Goal: Register for event/course

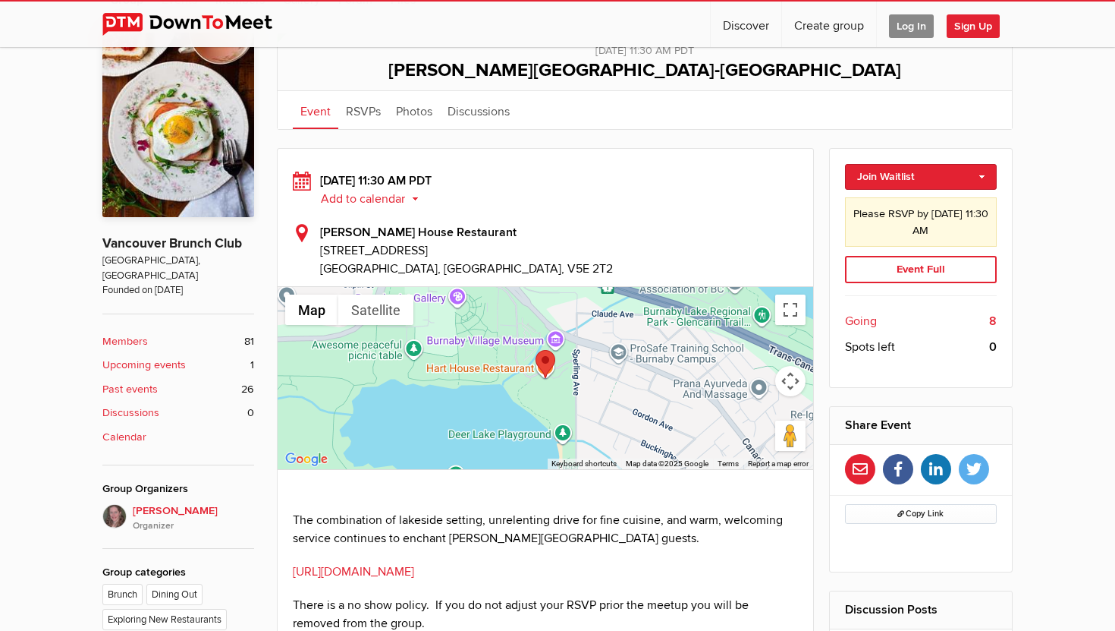
scroll to position [346, 0]
click at [903, 179] on link "Join Waitlist" at bounding box center [921, 178] width 153 height 26
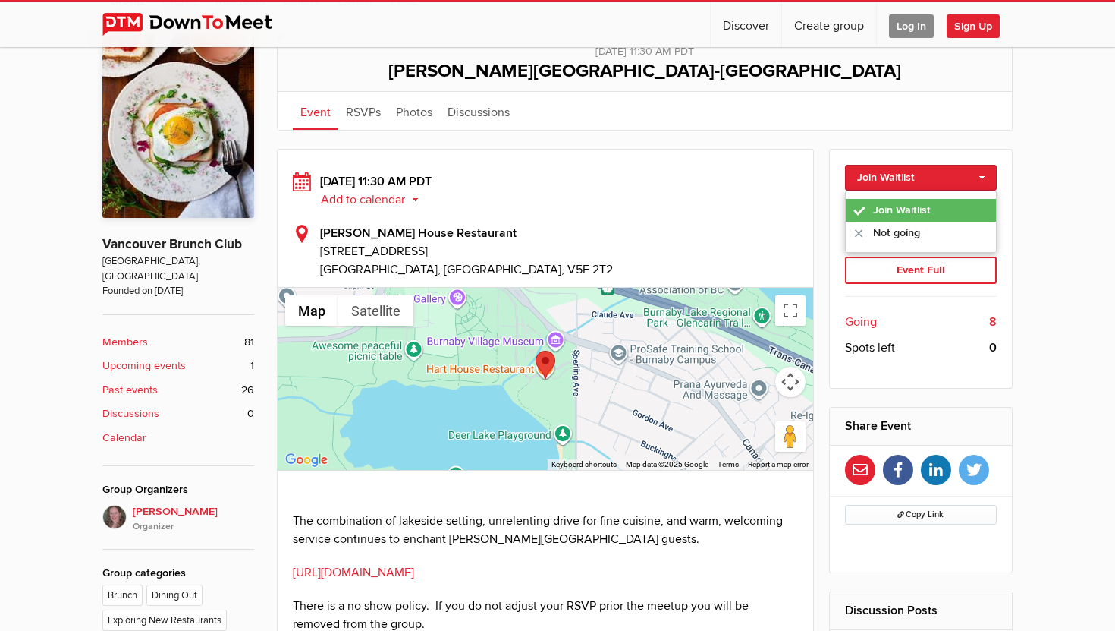
click at [904, 204] on link "Join Waitlist" at bounding box center [921, 210] width 151 height 23
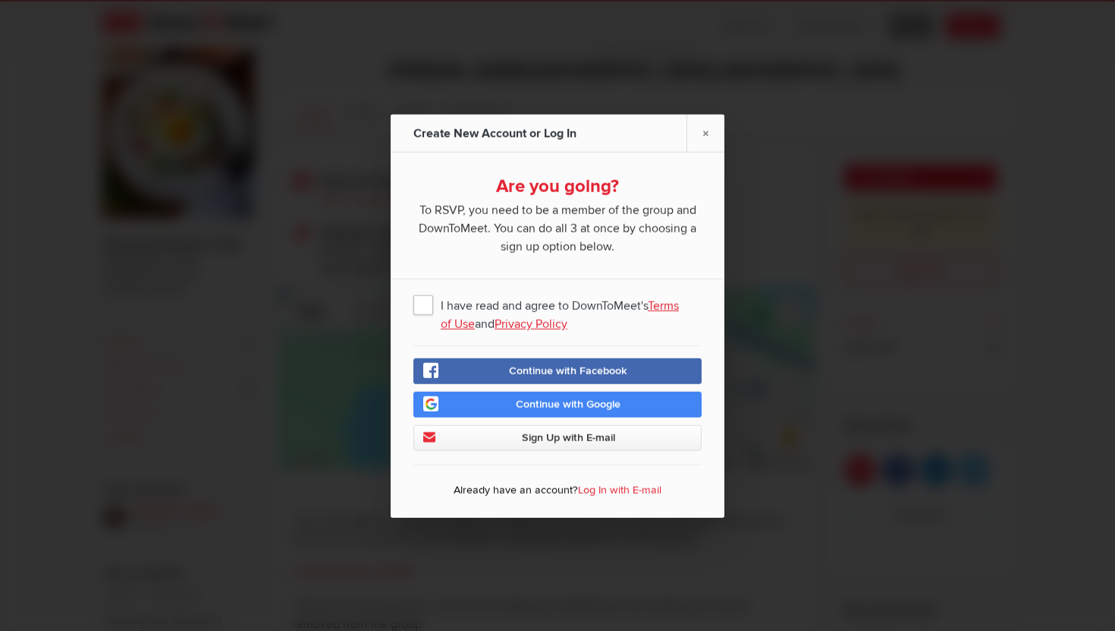
click at [610, 402] on span "Continue with Google" at bounding box center [568, 403] width 105 height 13
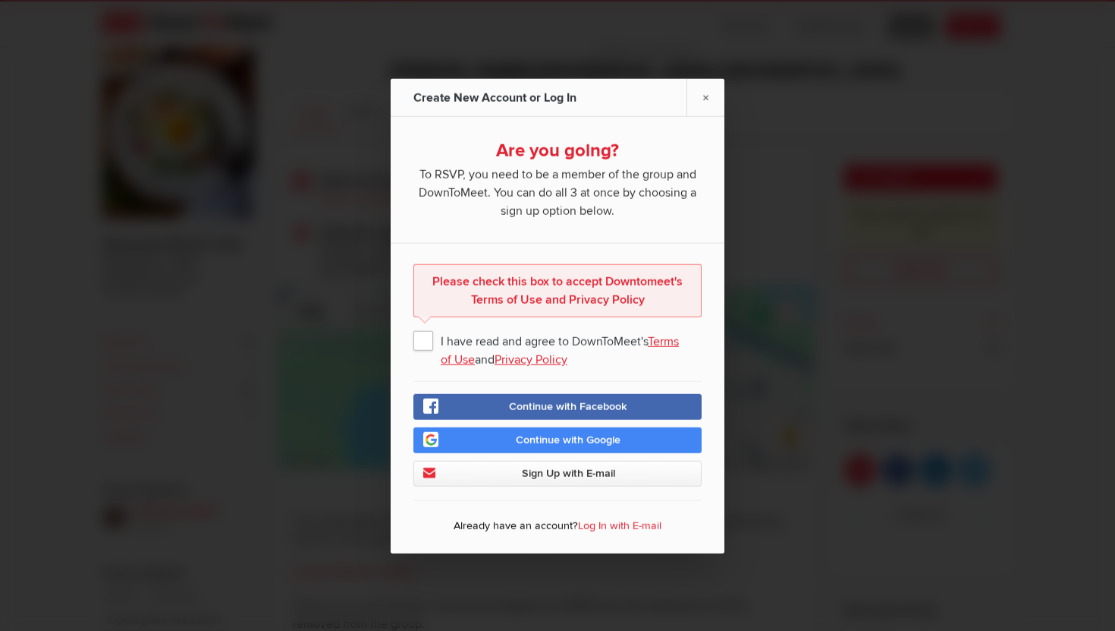
click at [430, 335] on span "I have read and agree to DownToMeet's Terms of Use and Privacy Policy" at bounding box center [558, 339] width 288 height 27
click at [0, 0] on input "I have read and agree to DownToMeet's Terms of Use and Privacy Policy" at bounding box center [0, 0] width 0 height 0
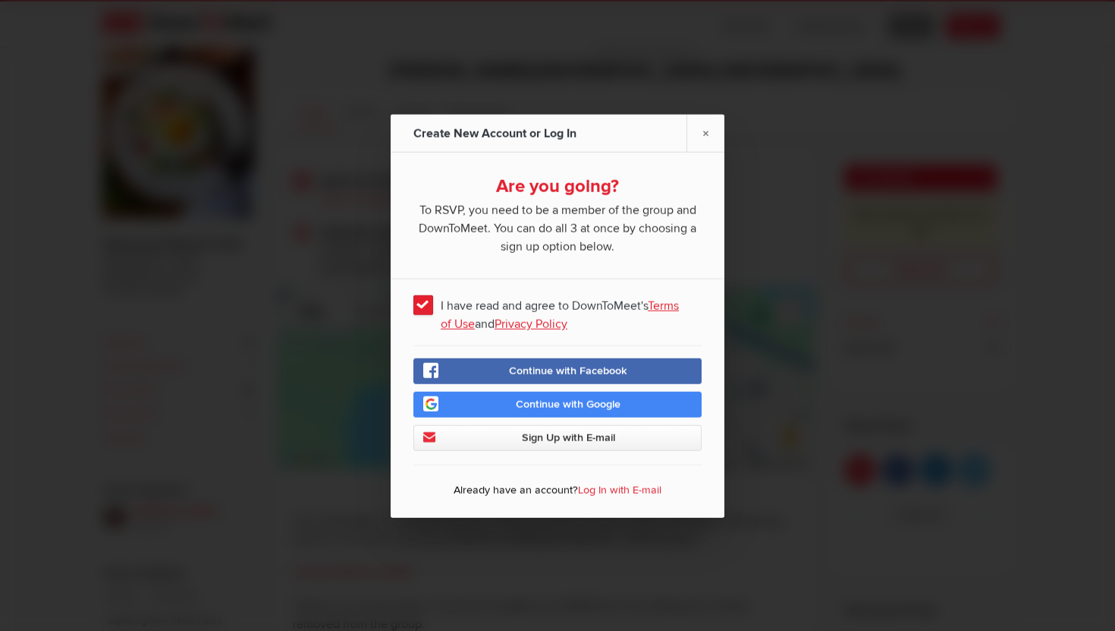
click at [561, 403] on span "Continue with Google" at bounding box center [568, 403] width 105 height 13
click at [616, 404] on span "Continue with Google" at bounding box center [568, 403] width 105 height 13
click at [569, 205] on span "To RSVP, you need to be a member of the group and DownToMeet. You can do all 3 …" at bounding box center [558, 226] width 288 height 58
click at [566, 370] on span "Continue with Facebook" at bounding box center [568, 369] width 118 height 13
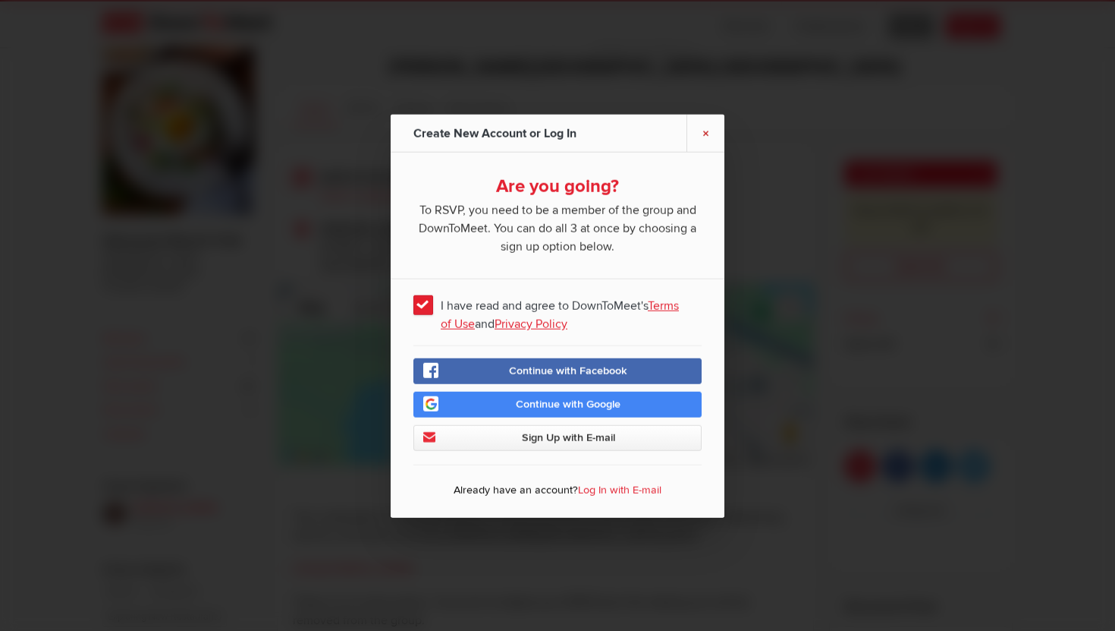
click at [706, 131] on link "×" at bounding box center [706, 132] width 38 height 37
